Goal: Feedback & Contribution: Leave review/rating

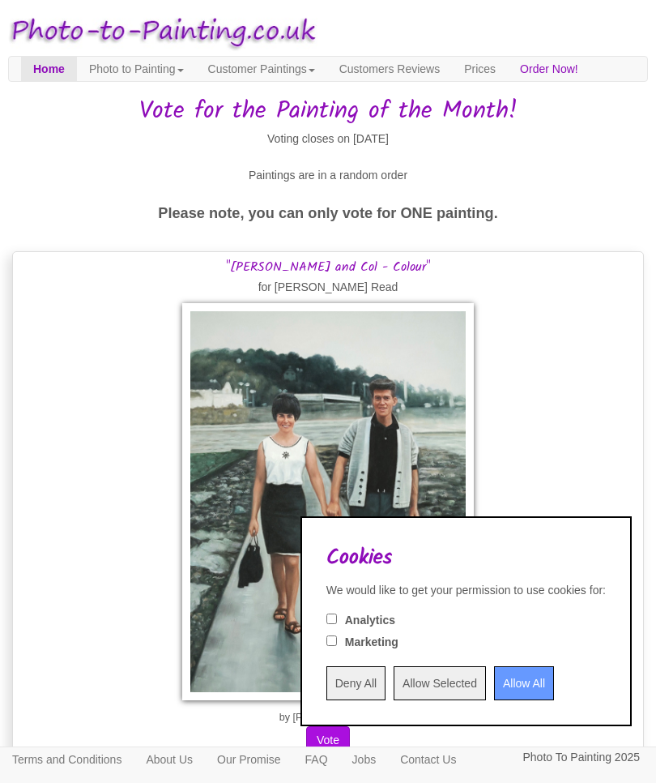
click at [504, 675] on input "Allow All" at bounding box center [524, 683] width 60 height 34
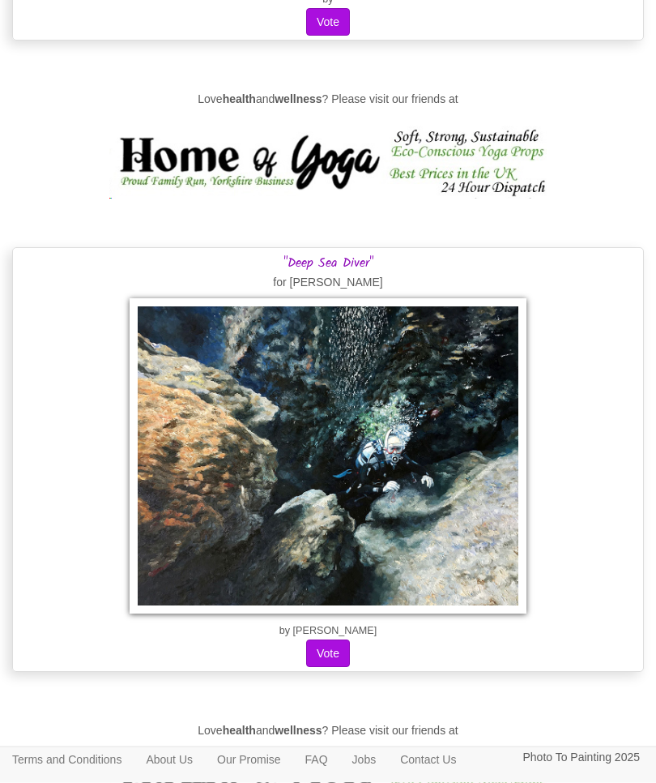
scroll to position [14224, 0]
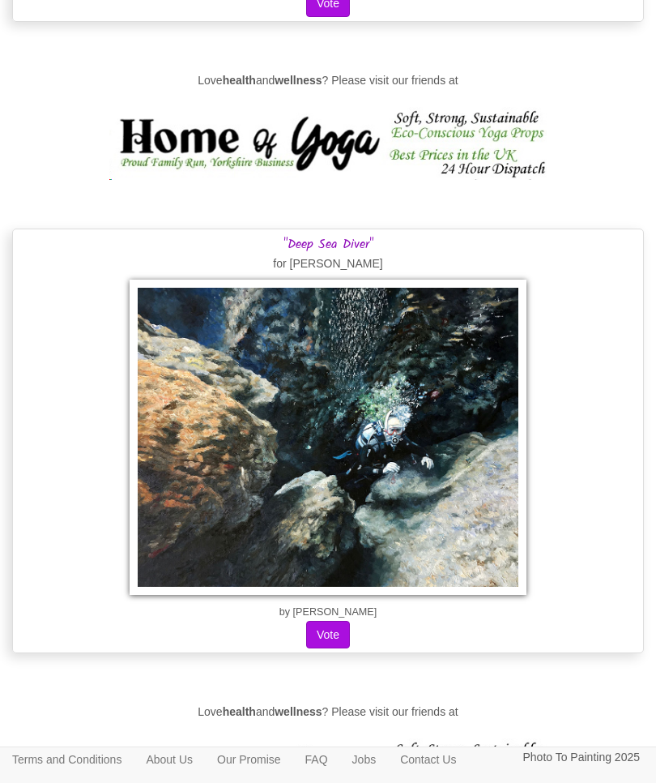
click at [340, 621] on button "Vote" at bounding box center [328, 635] width 44 height 28
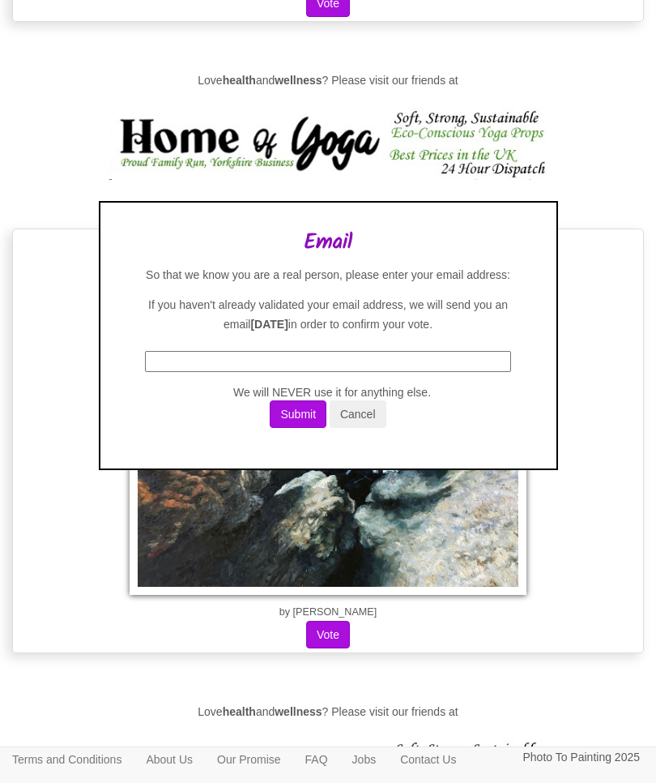
click at [281, 372] on input "text" at bounding box center [328, 361] width 367 height 21
type input "jclose0710@hotmail.com"
click at [307, 428] on button "Submit" at bounding box center [298, 414] width 57 height 28
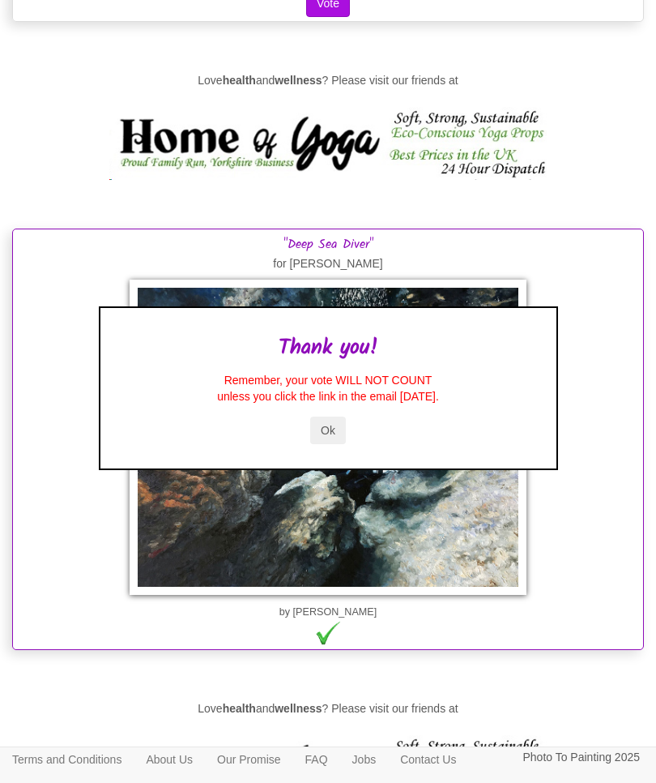
click at [335, 444] on button "Ok" at bounding box center [328, 430] width 36 height 28
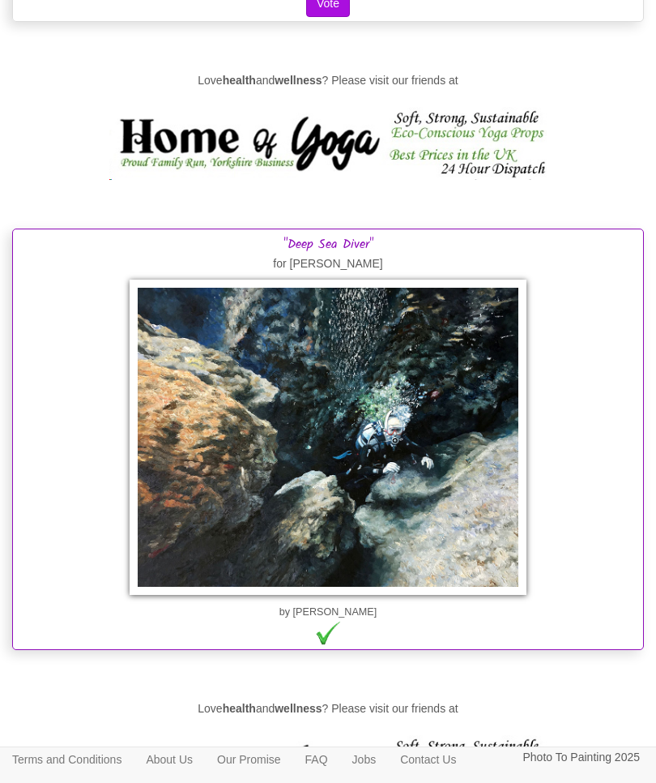
click at [340, 771] on link "FAQ" at bounding box center [316, 759] width 47 height 24
